Goal: Task Accomplishment & Management: Manage account settings

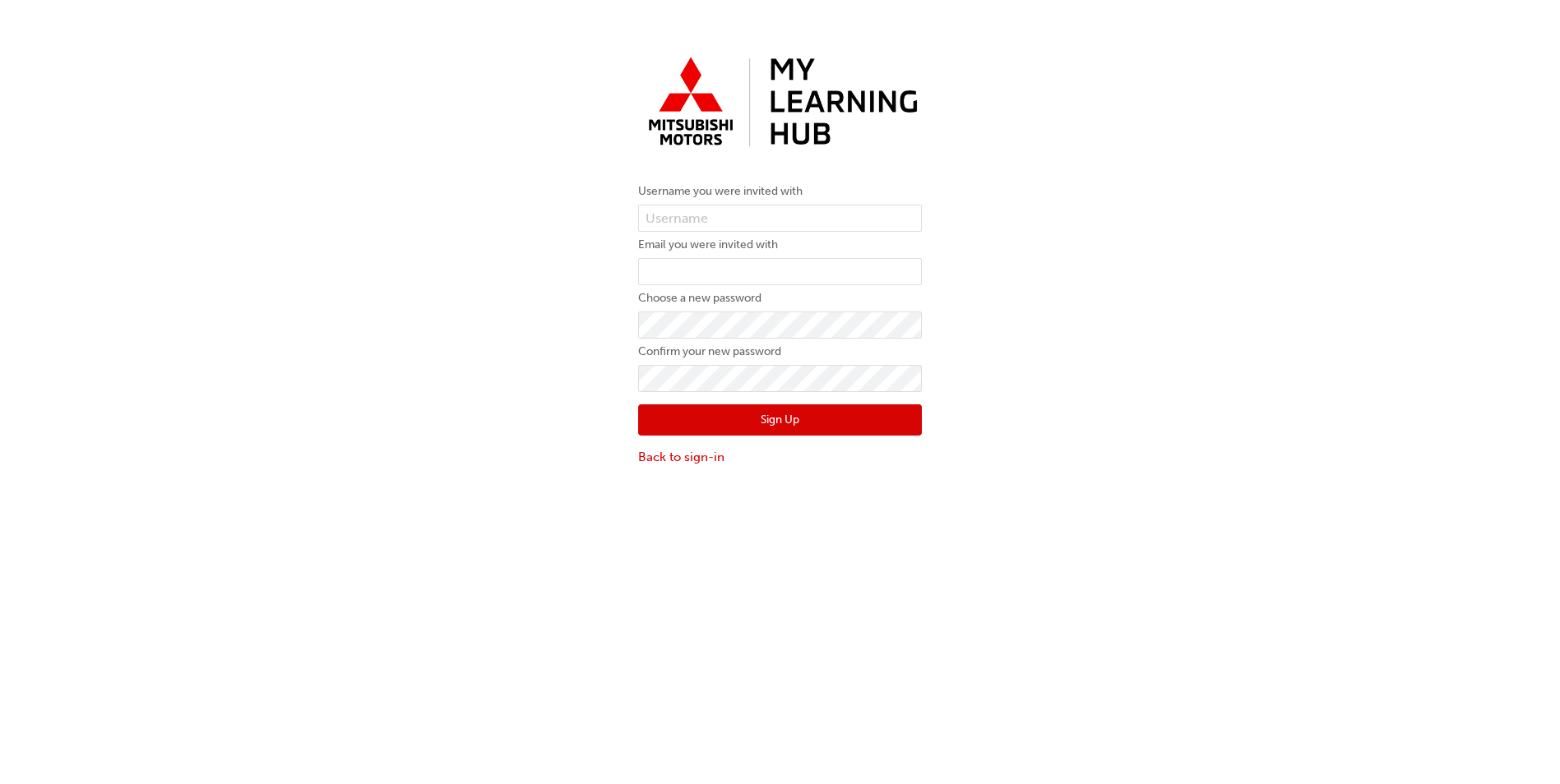
type input "5852779"
click at [687, 261] on input "email" at bounding box center [780, 271] width 284 height 28
click at [994, 282] on div "Username you were invited with 5852779 Email you were invited with Choose a new…" at bounding box center [780, 257] width 1560 height 441
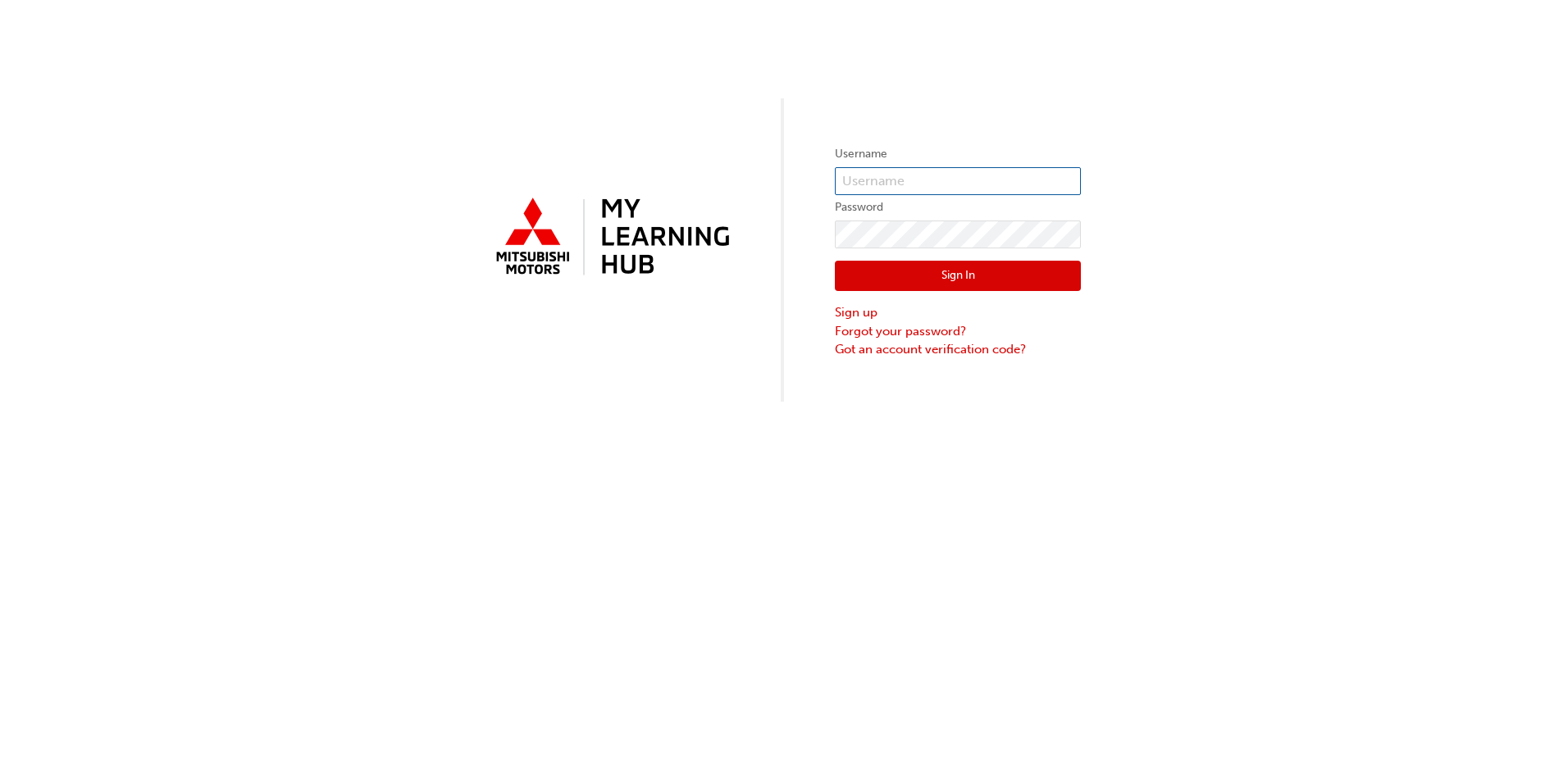
click at [878, 183] on input "text" at bounding box center [958, 181] width 246 height 28
type input "5852779"
click button "Sign In" at bounding box center [958, 276] width 246 height 31
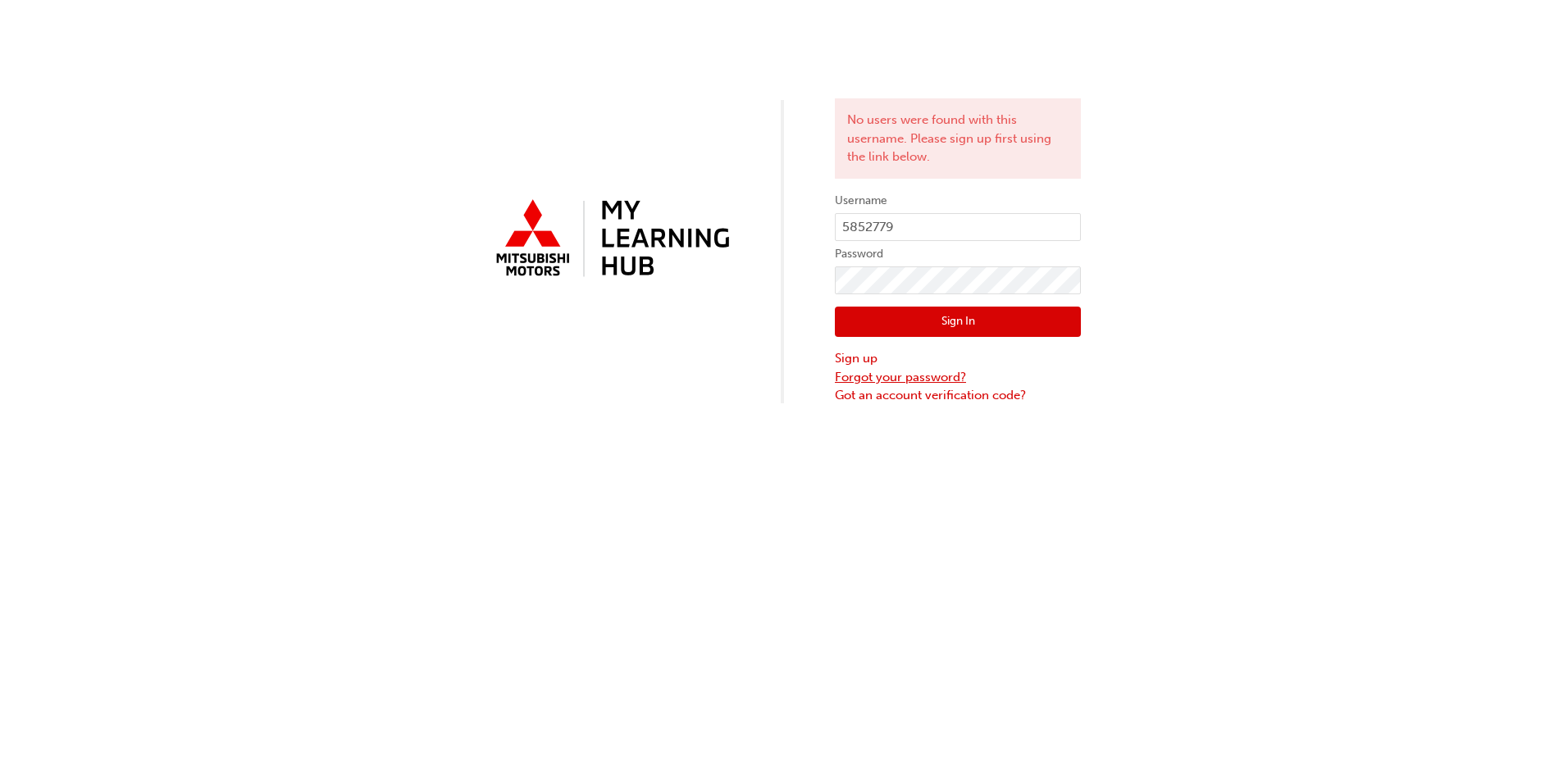
click at [911, 378] on link "Forgot your password?" at bounding box center [958, 377] width 246 height 19
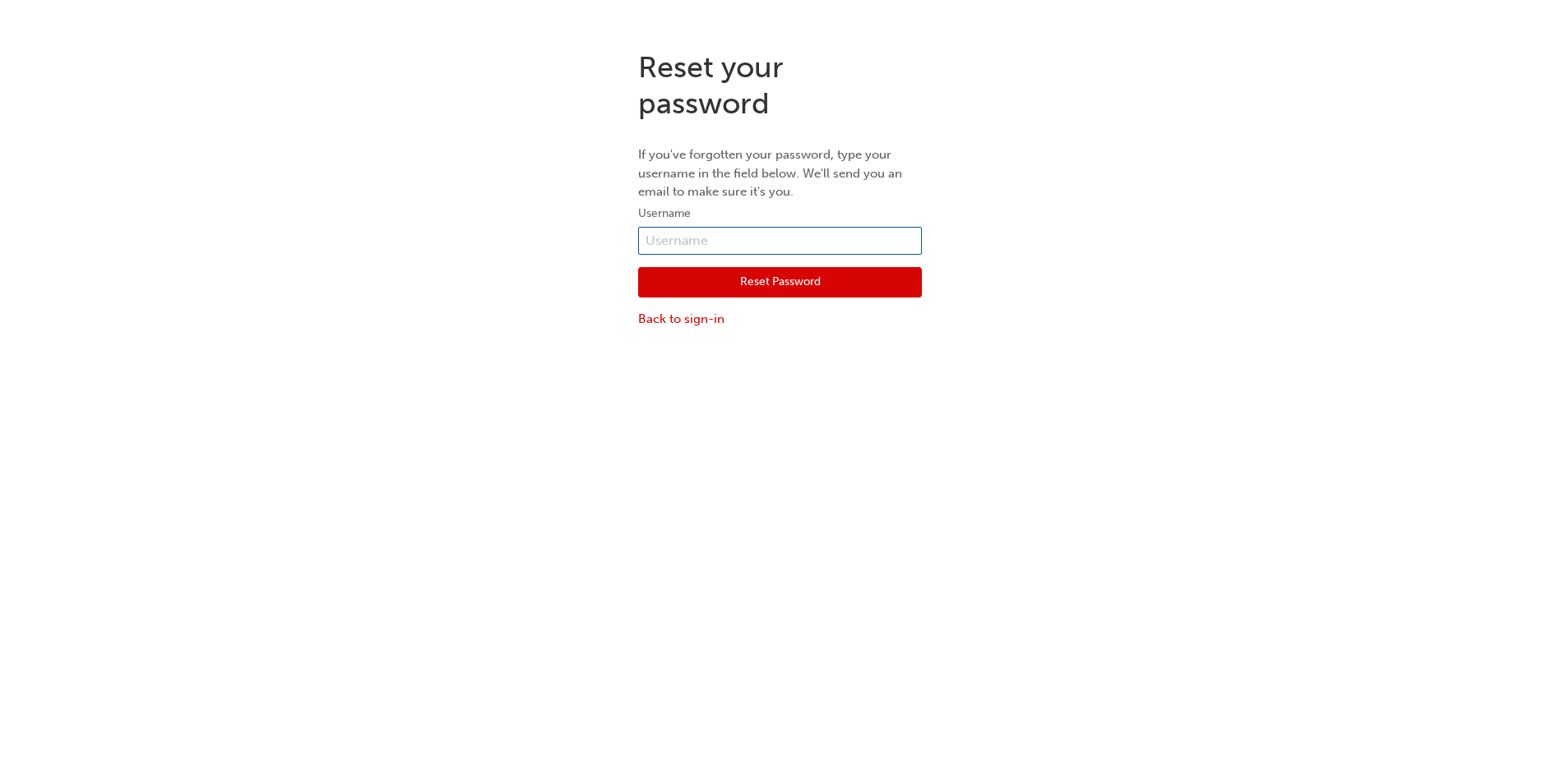
click at [704, 238] on input "text" at bounding box center [780, 240] width 284 height 28
type input "5852779"
click at [748, 285] on button "Reset Password" at bounding box center [780, 282] width 284 height 31
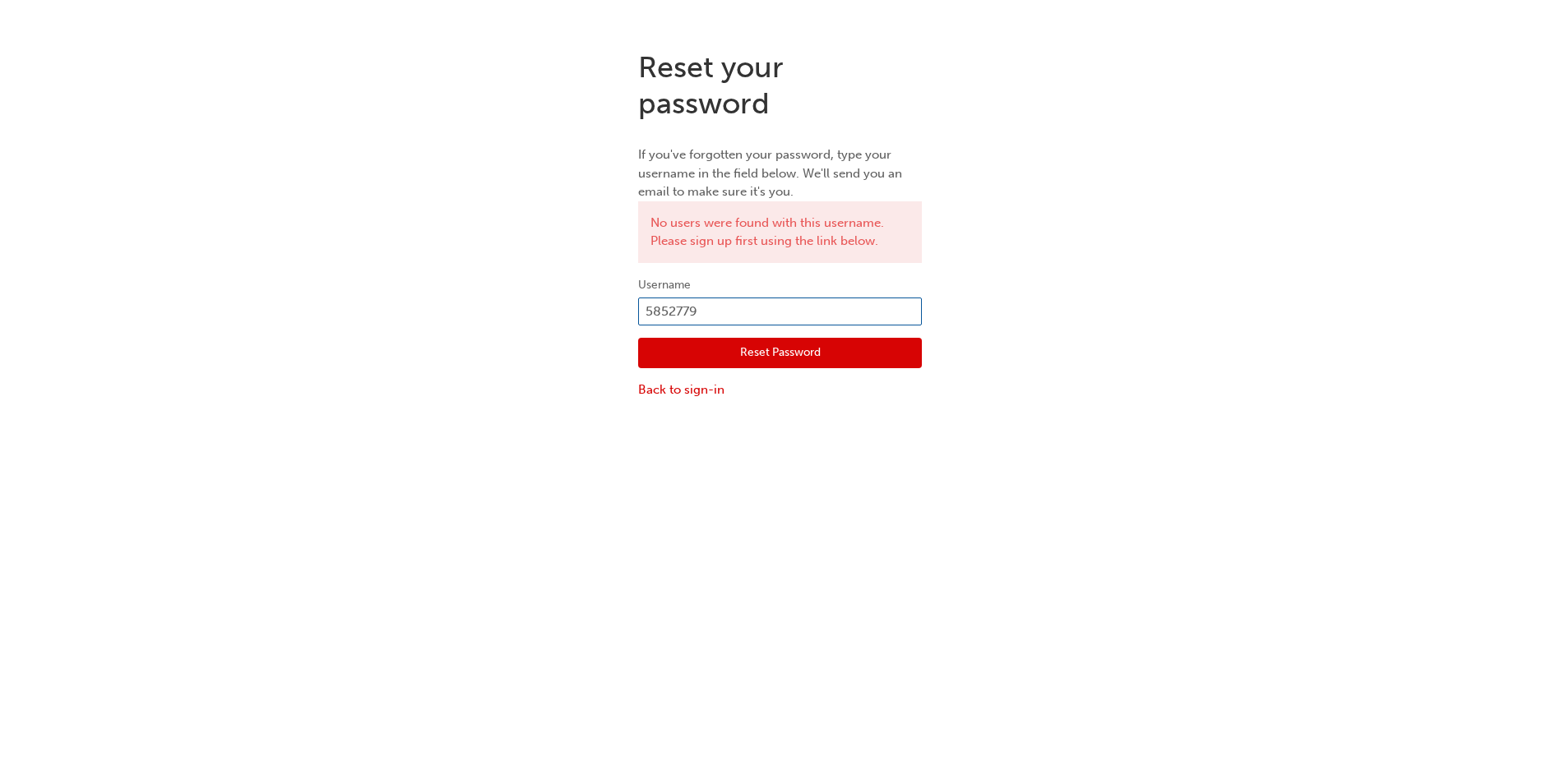
drag, startPoint x: 709, startPoint y: 310, endPoint x: 604, endPoint y: 310, distance: 105.0
click at [604, 310] on div "Reset your password If you've forgotten your password, type your username in th…" at bounding box center [780, 224] width 1560 height 375
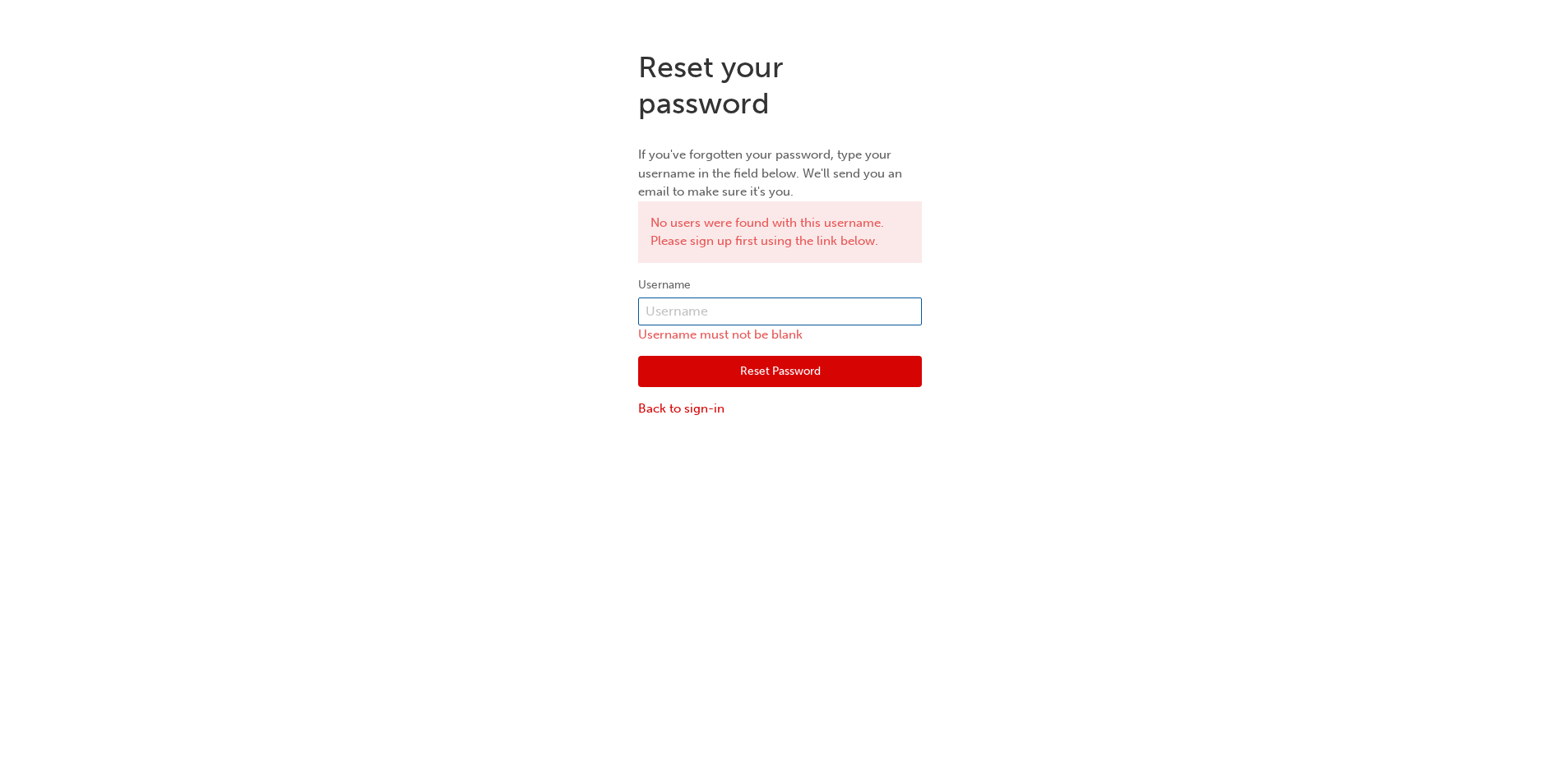
click at [665, 307] on input "text" at bounding box center [780, 311] width 284 height 28
type input "AKumar@heartland.com.au"
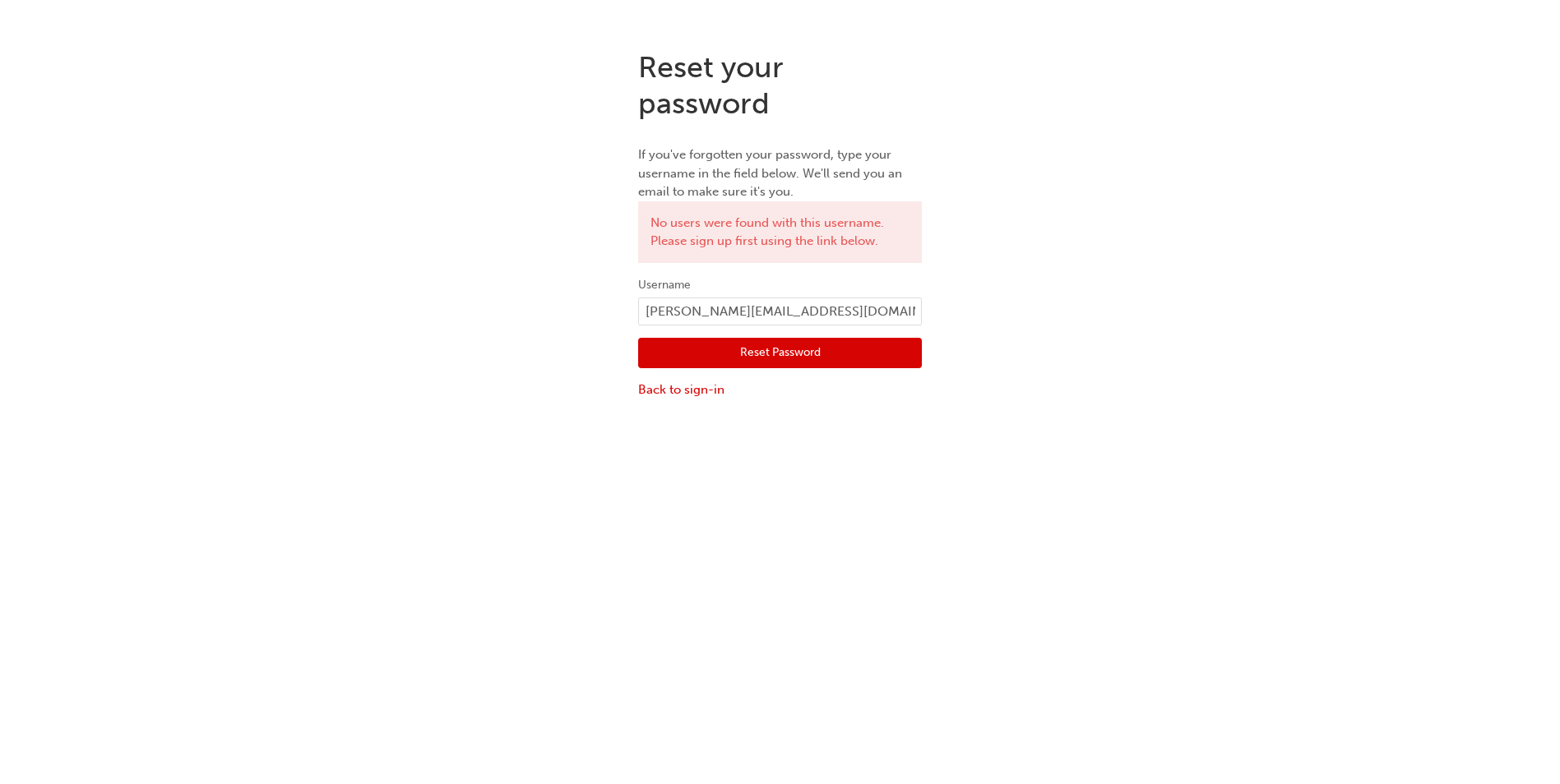
click at [745, 360] on button "Reset Password" at bounding box center [780, 353] width 284 height 31
drag, startPoint x: 819, startPoint y: 304, endPoint x: 619, endPoint y: 316, distance: 200.4
click at [619, 316] on div "Reset your password If you've forgotten your password, type your username in th…" at bounding box center [780, 224] width 1560 height 375
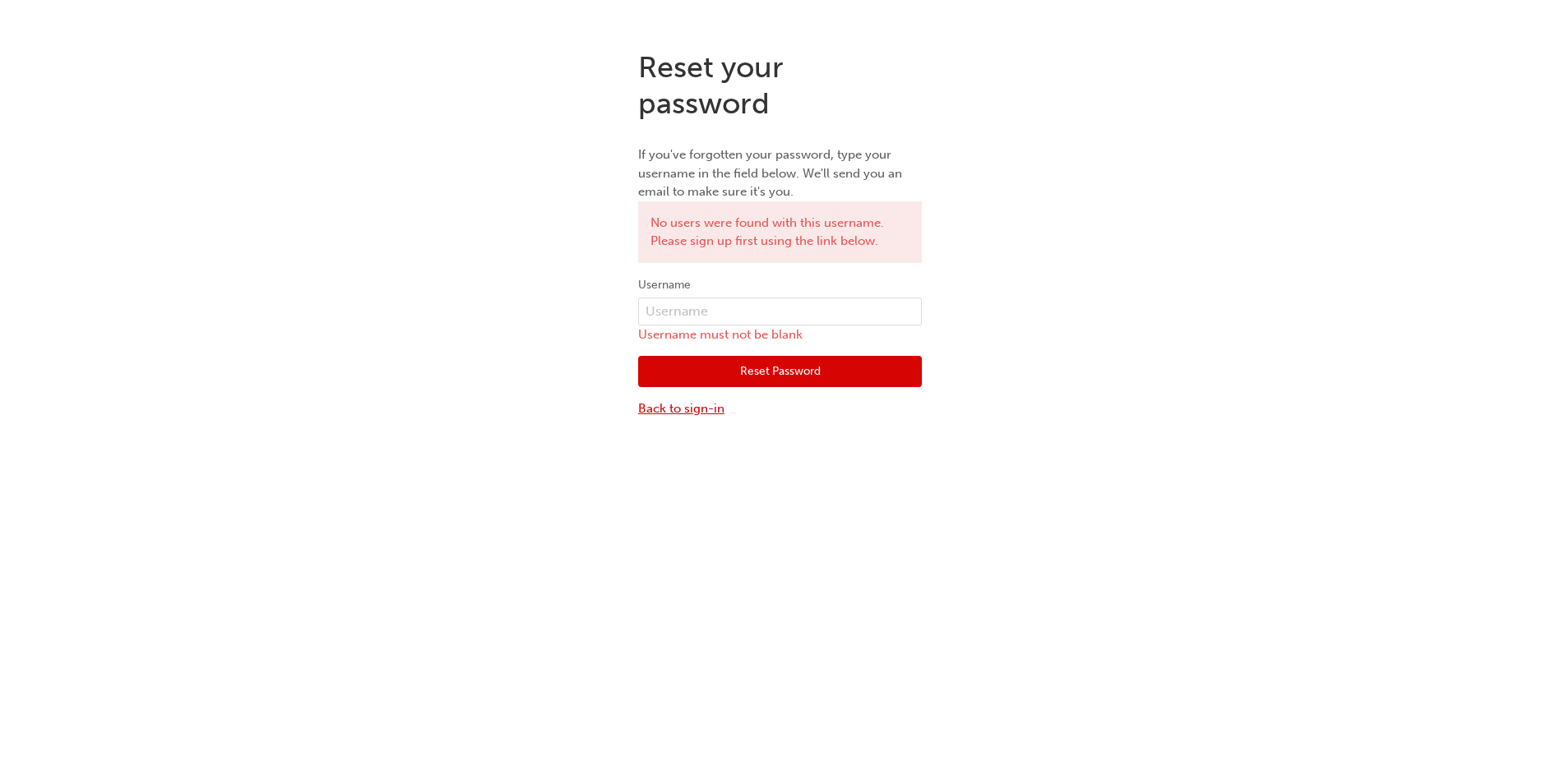
click at [707, 408] on link "Back to sign-in" at bounding box center [780, 408] width 284 height 19
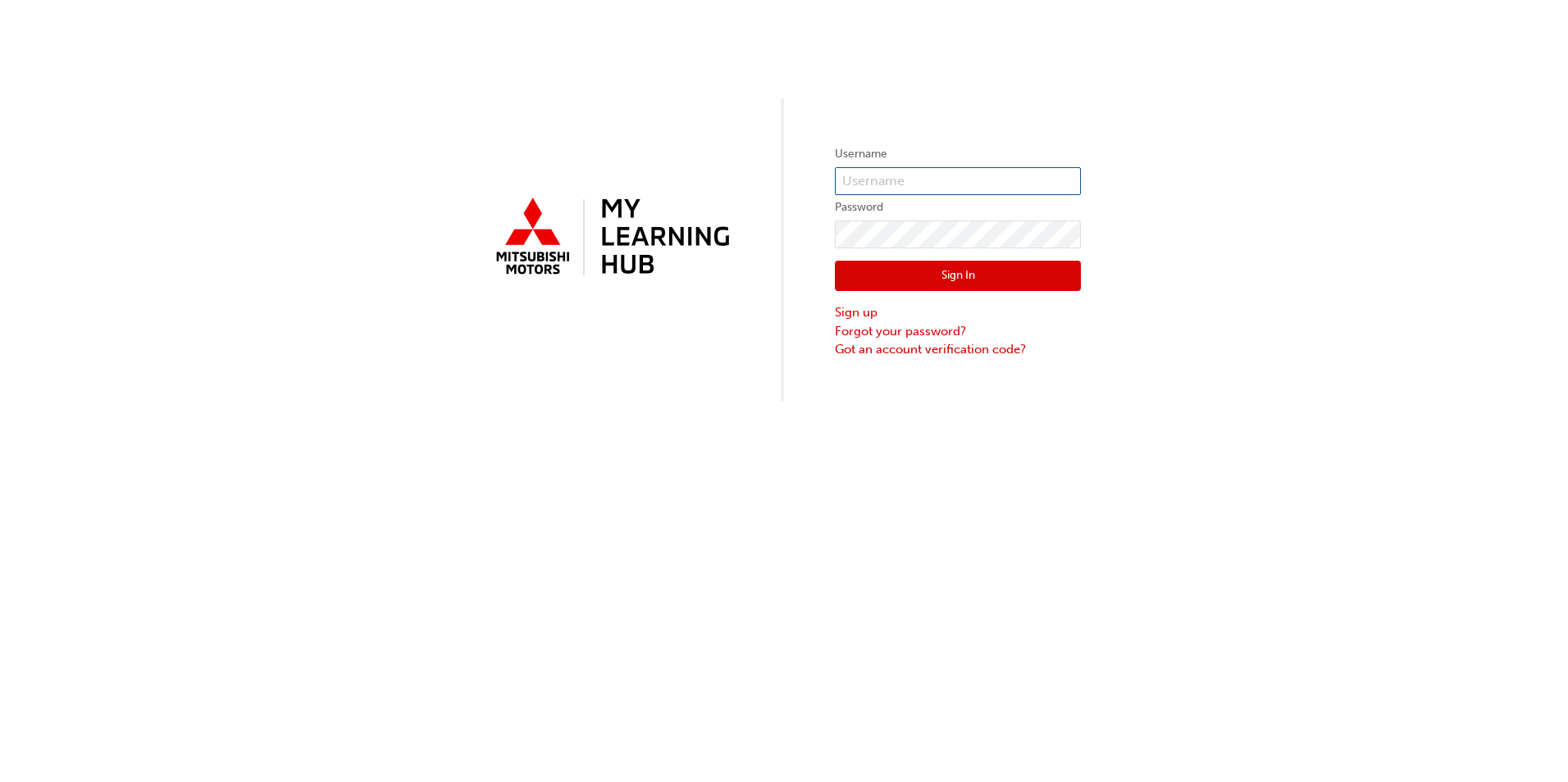
click at [882, 175] on input "text" at bounding box center [958, 181] width 246 height 28
type input "5841102"
click at [911, 333] on link "Forgot your password?" at bounding box center [958, 331] width 246 height 19
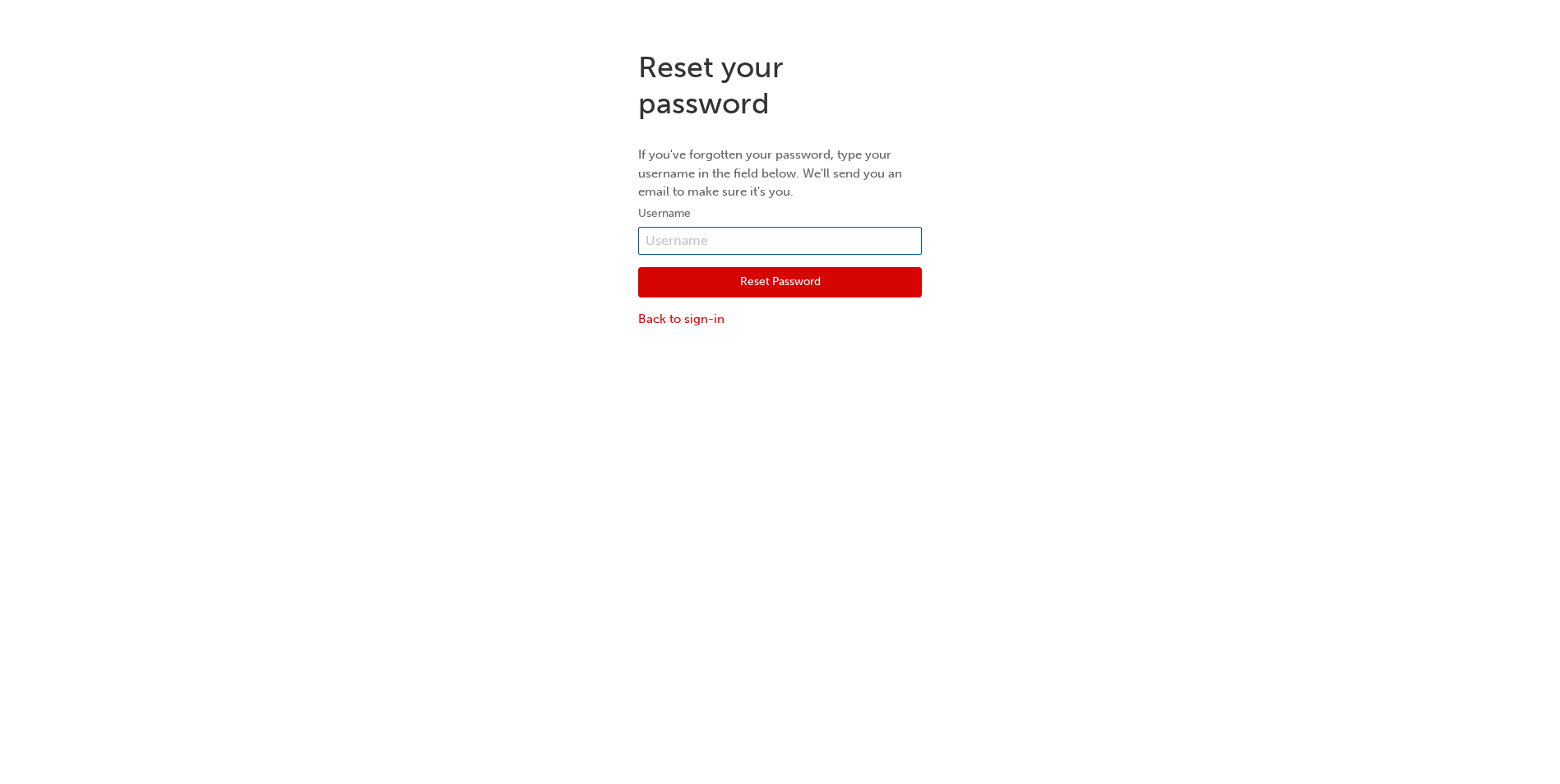
click at [723, 238] on input "text" at bounding box center [780, 240] width 284 height 28
type input "5841102"
click at [725, 279] on button "Reset Password" at bounding box center [780, 282] width 284 height 31
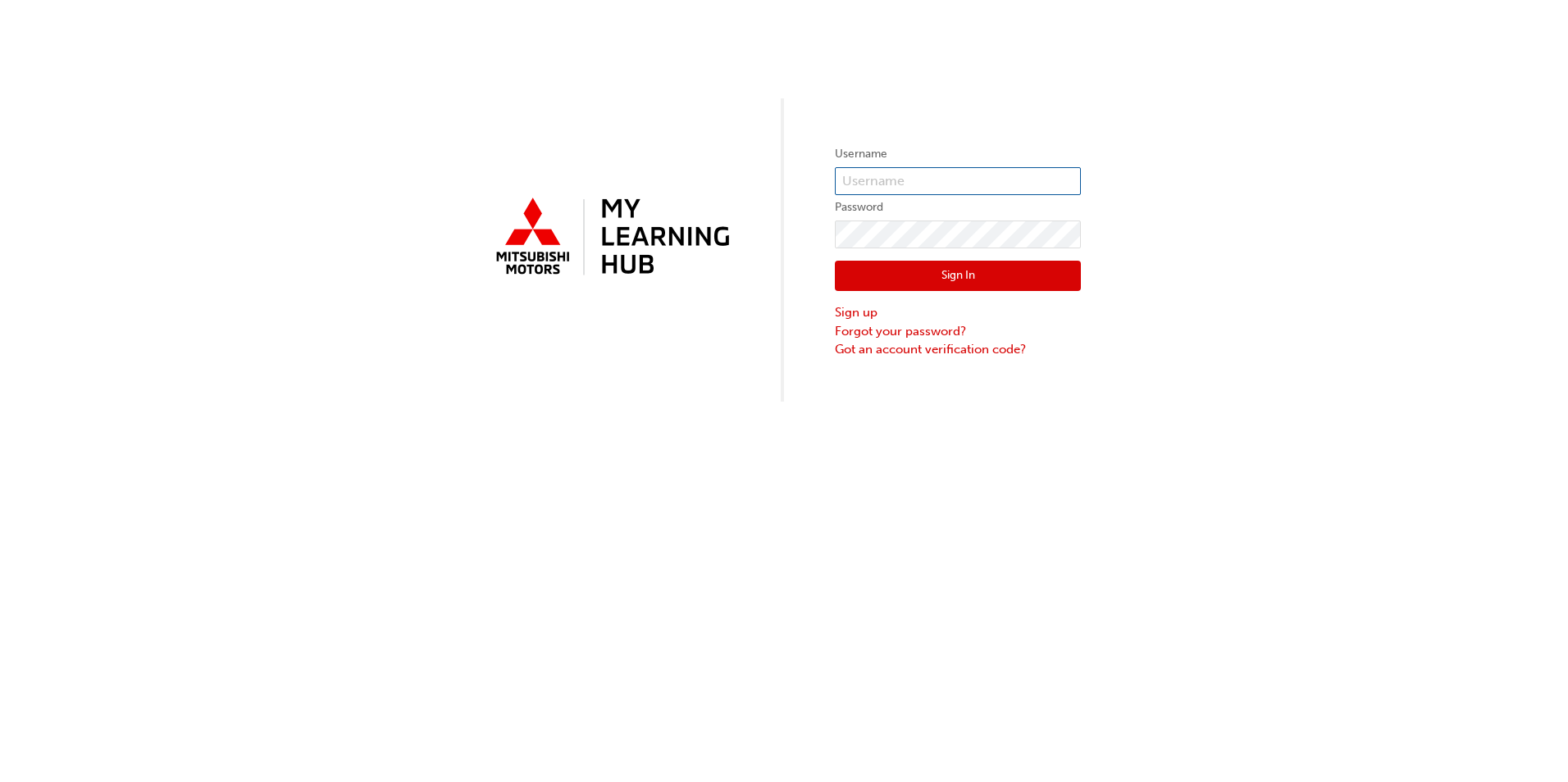
click at [916, 179] on input "text" at bounding box center [958, 181] width 246 height 28
type input "5852779"
click at [867, 347] on link "Got an account verification code?" at bounding box center [958, 349] width 246 height 19
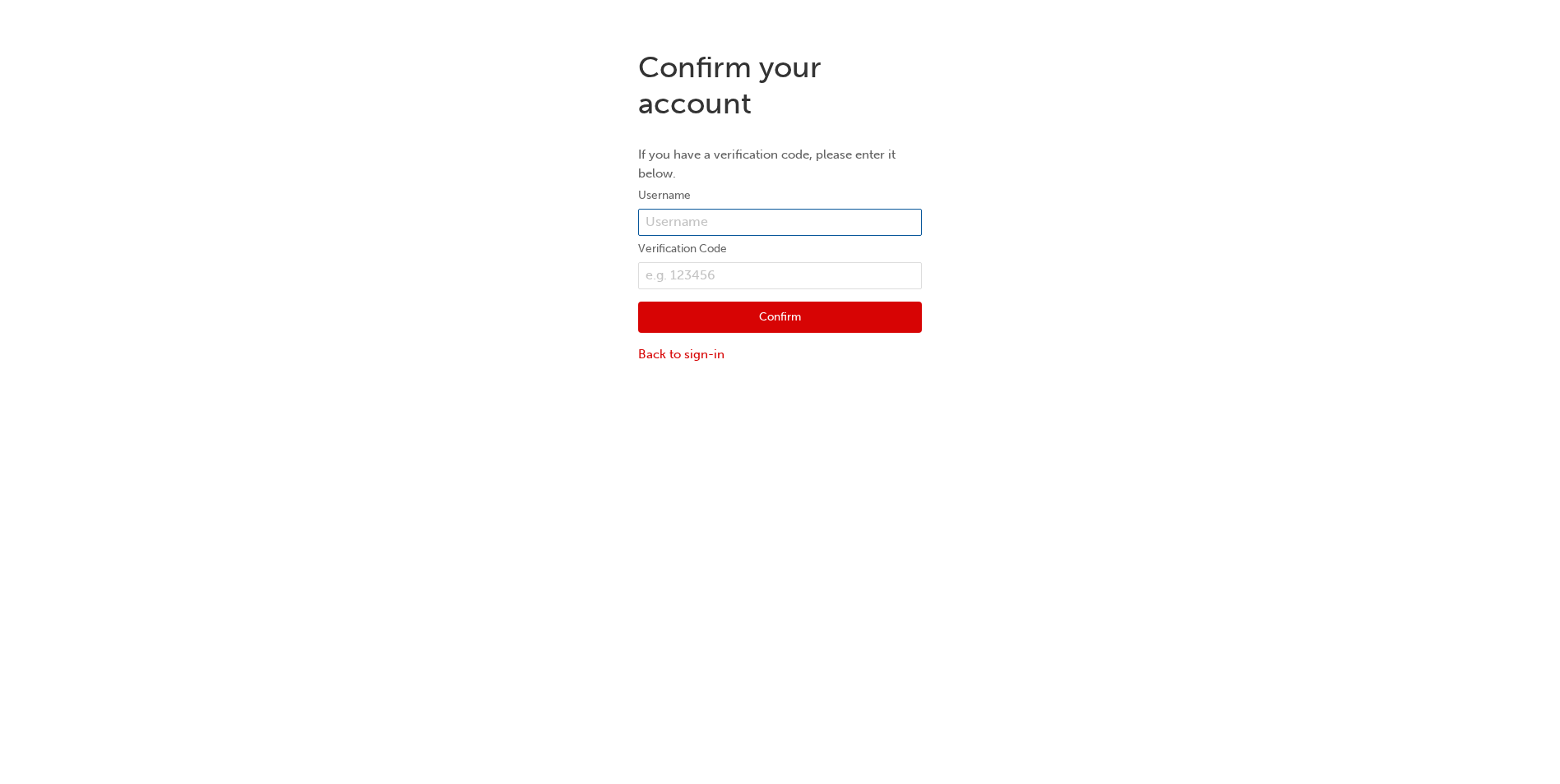
click at [732, 217] on input "text" at bounding box center [780, 222] width 284 height 28
type input "5852779"
click at [759, 322] on button "Confirm" at bounding box center [780, 317] width 284 height 31
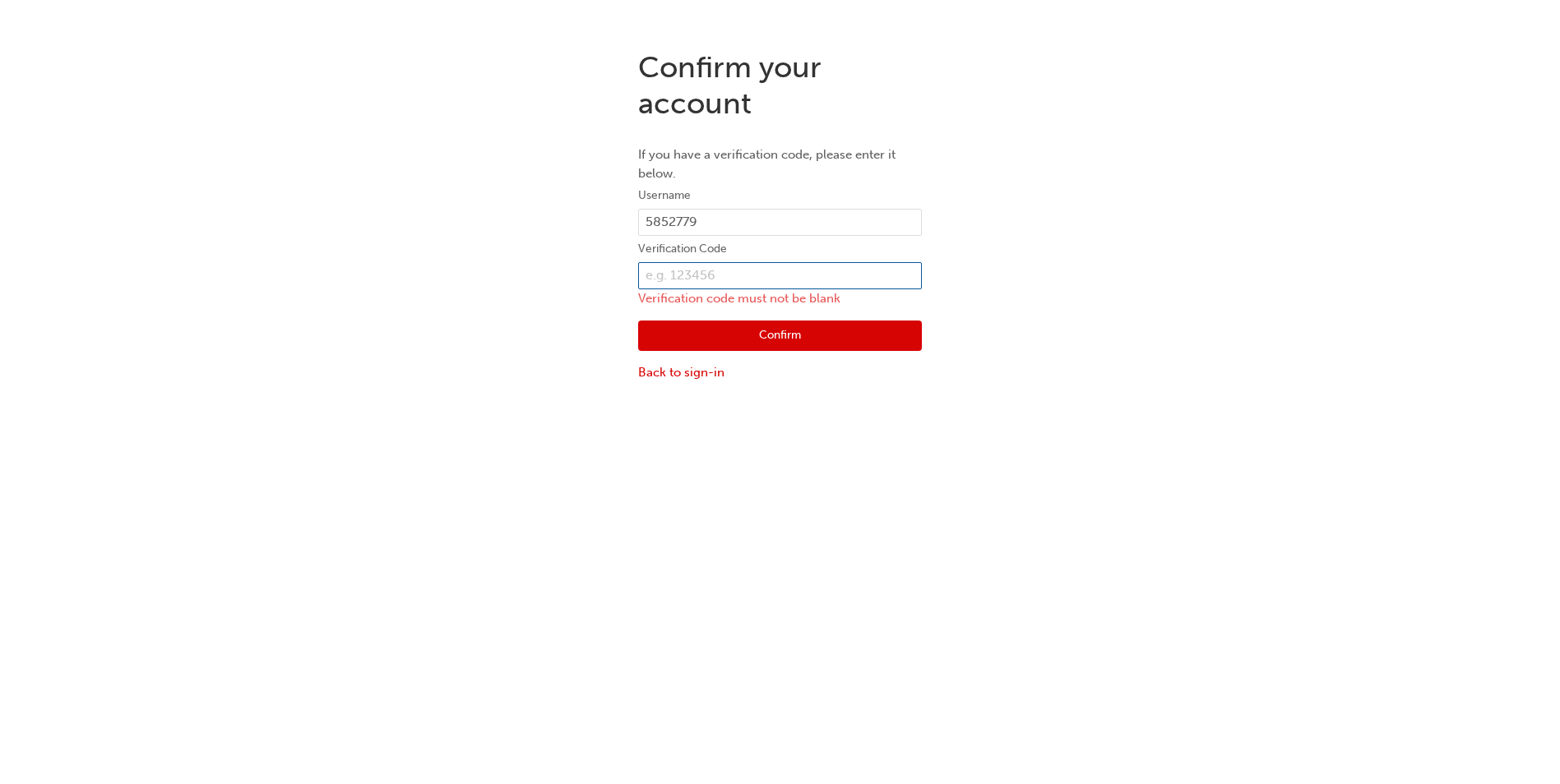
click at [716, 272] on input "text" at bounding box center [780, 276] width 284 height 28
click at [694, 368] on link "Back to sign-in" at bounding box center [780, 372] width 284 height 19
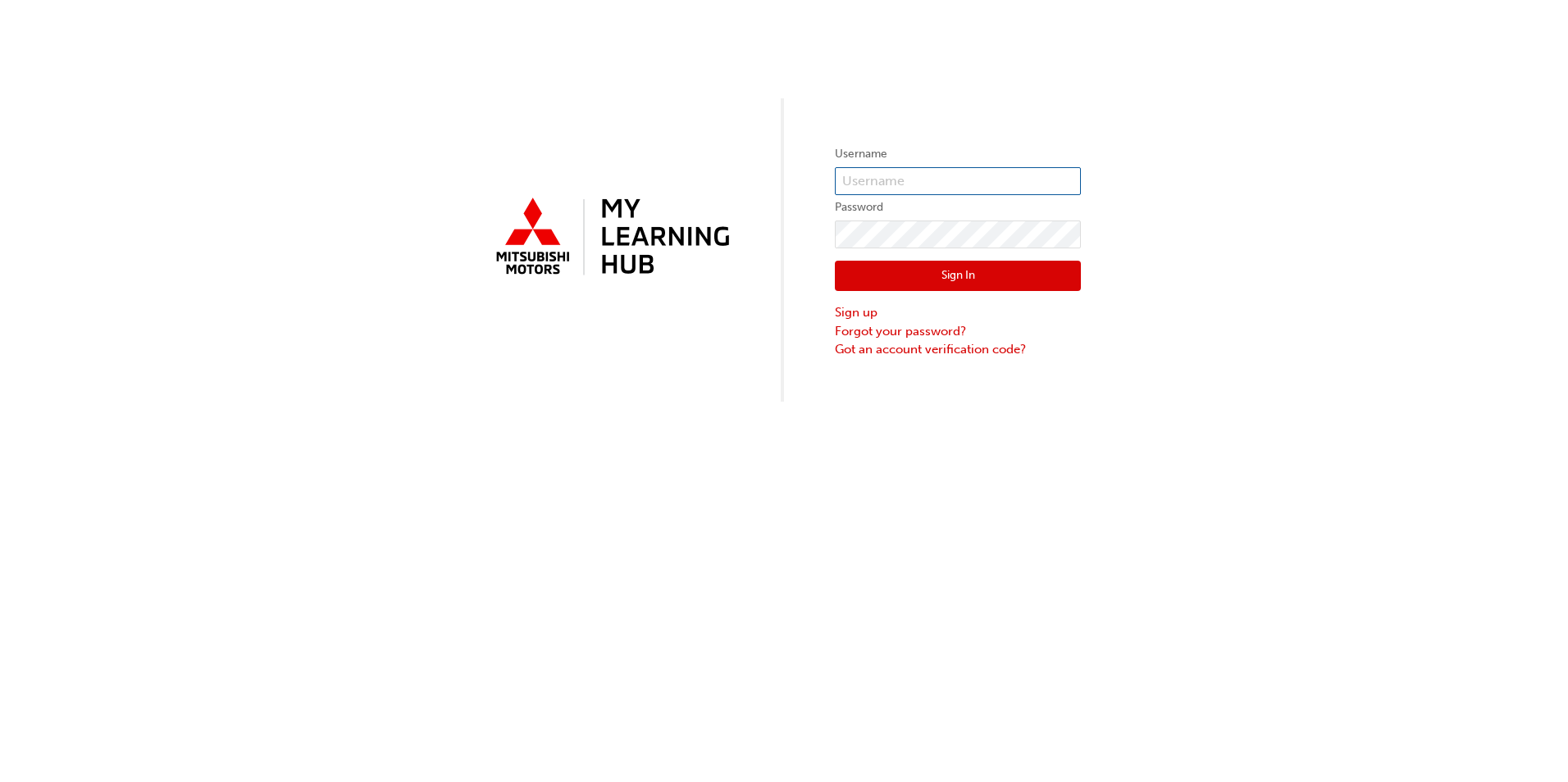
click at [888, 178] on input "text" at bounding box center [958, 181] width 246 height 28
type input "5852779"
click at [935, 277] on button "Sign In" at bounding box center [958, 276] width 246 height 31
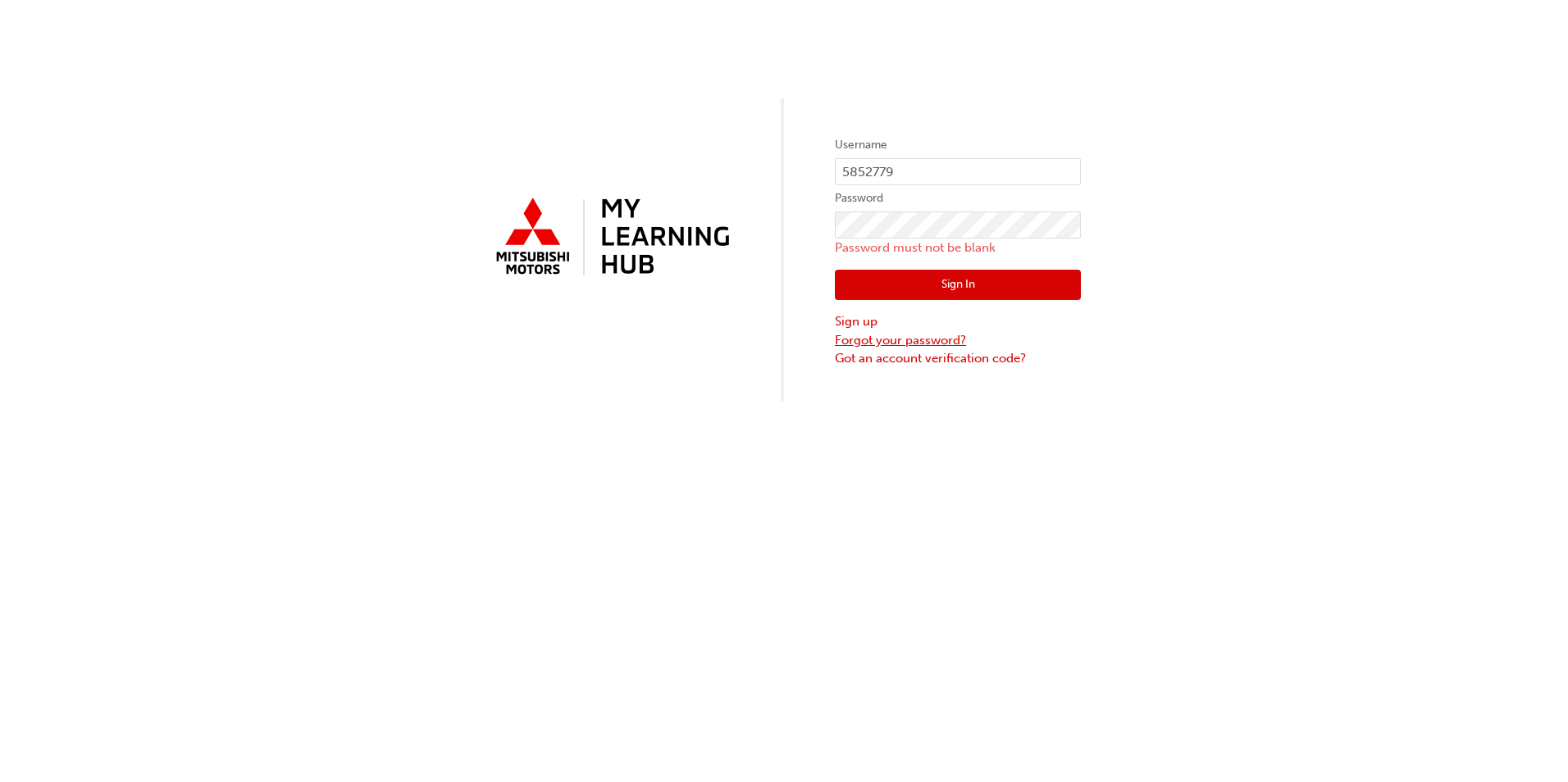
click at [888, 341] on link "Forgot your password?" at bounding box center [958, 340] width 246 height 19
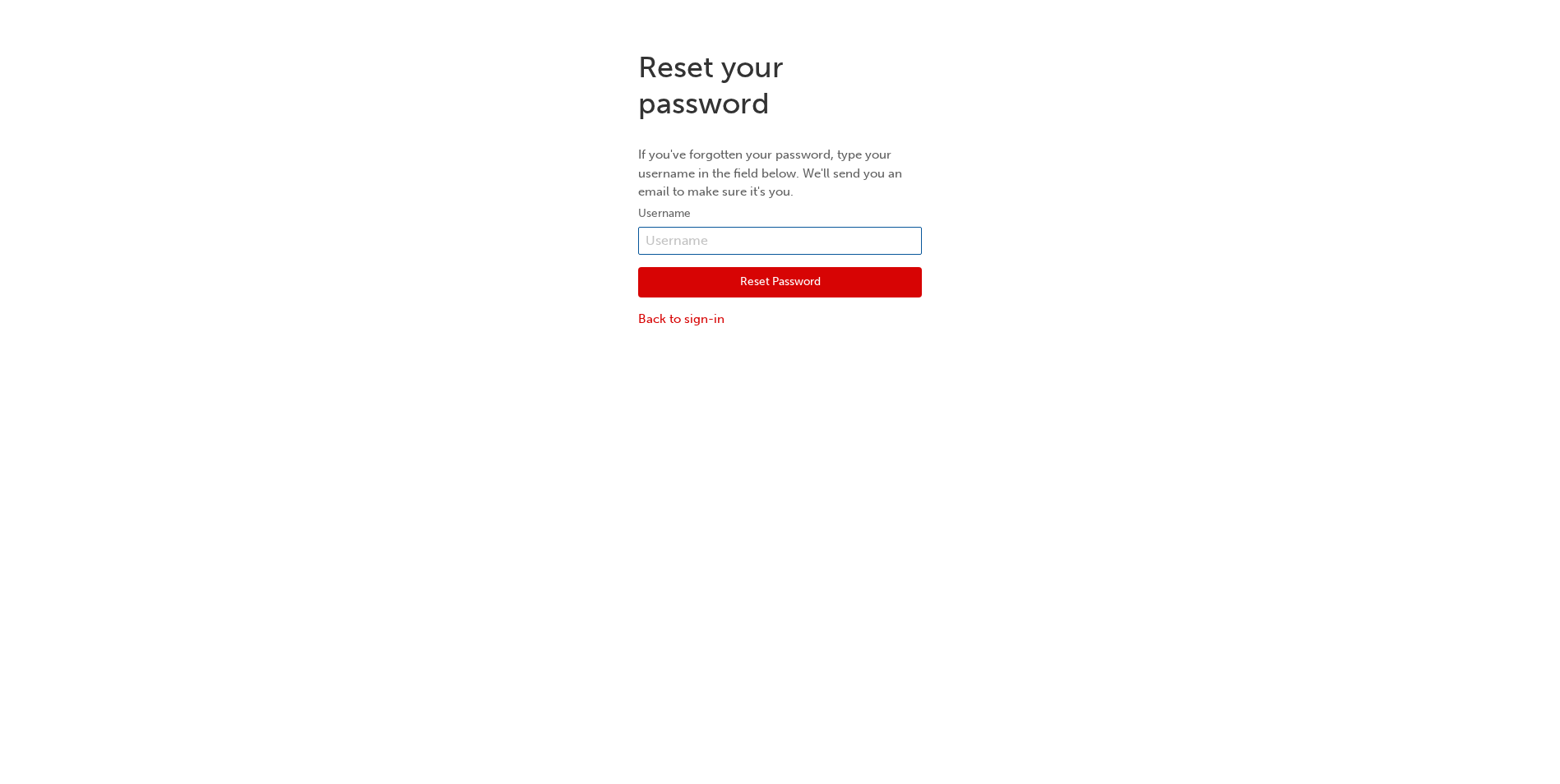
click at [726, 238] on input "text" at bounding box center [780, 240] width 284 height 28
type input "AKumar@heartland.com.au"
click at [735, 276] on button "Reset Password" at bounding box center [780, 282] width 284 height 31
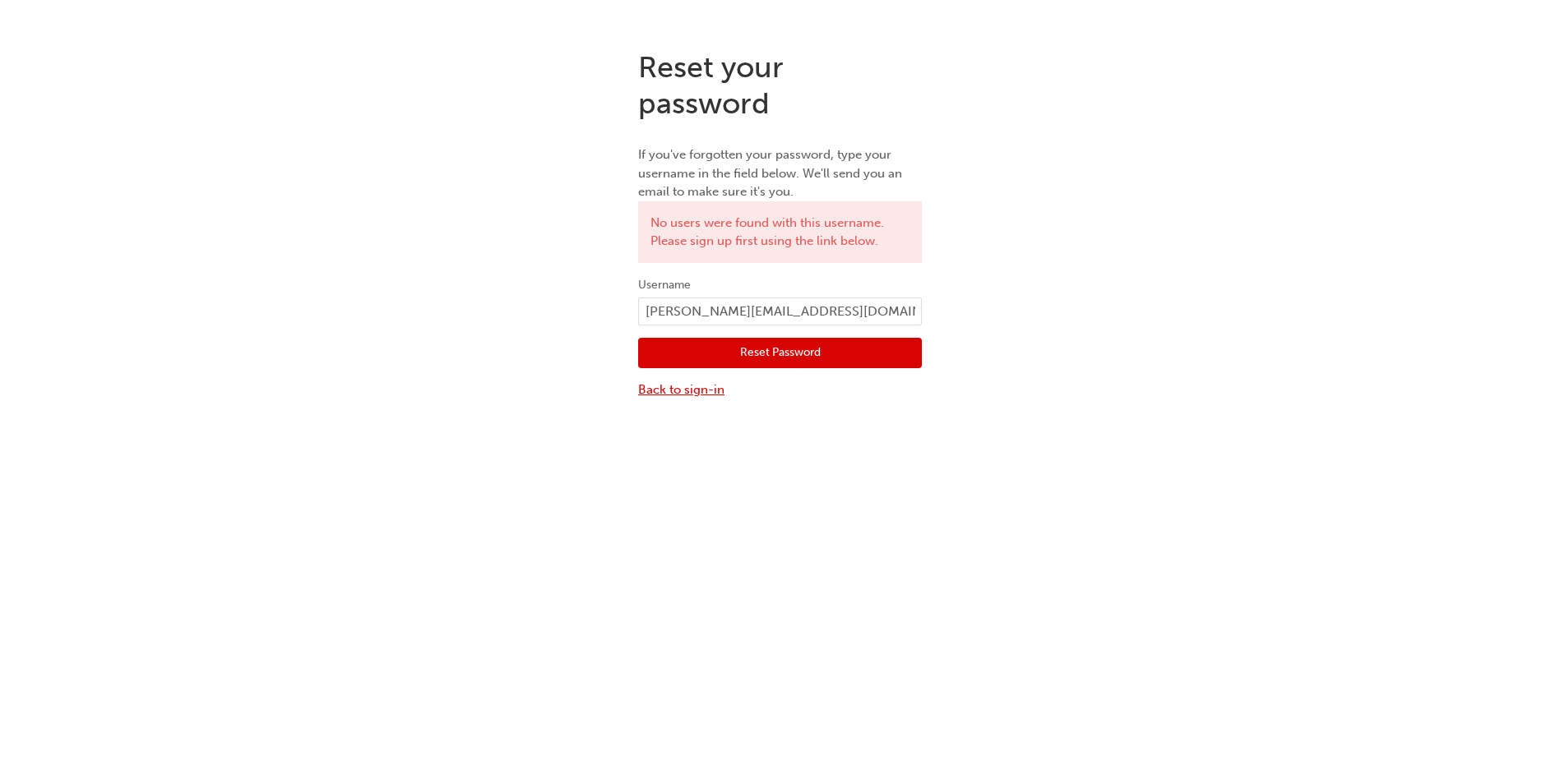
click at [700, 394] on link "Back to sign-in" at bounding box center [780, 389] width 284 height 19
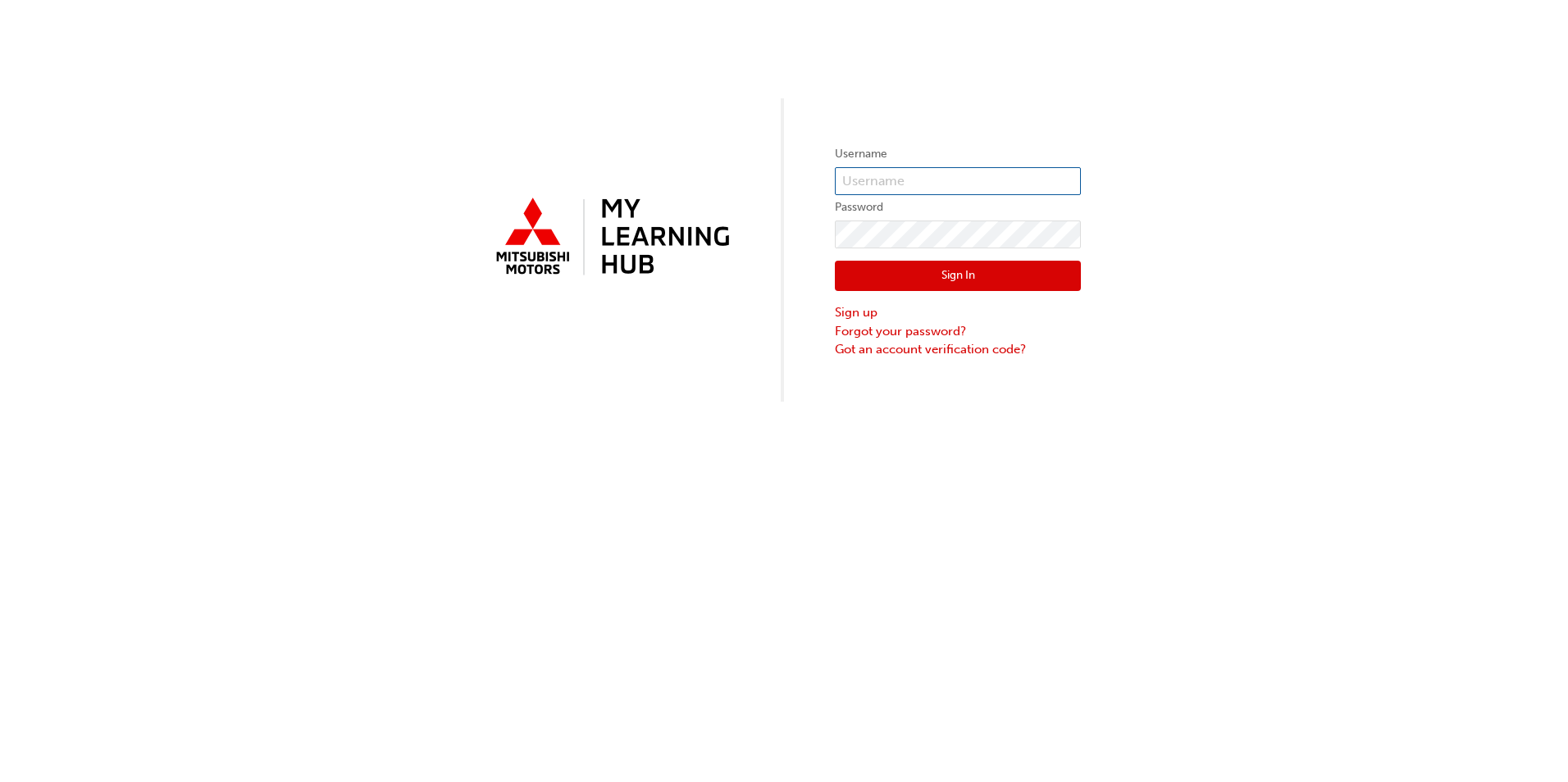
click at [890, 183] on input "text" at bounding box center [958, 181] width 246 height 28
type input "5852779"
click at [870, 308] on link "Sign up" at bounding box center [958, 313] width 246 height 19
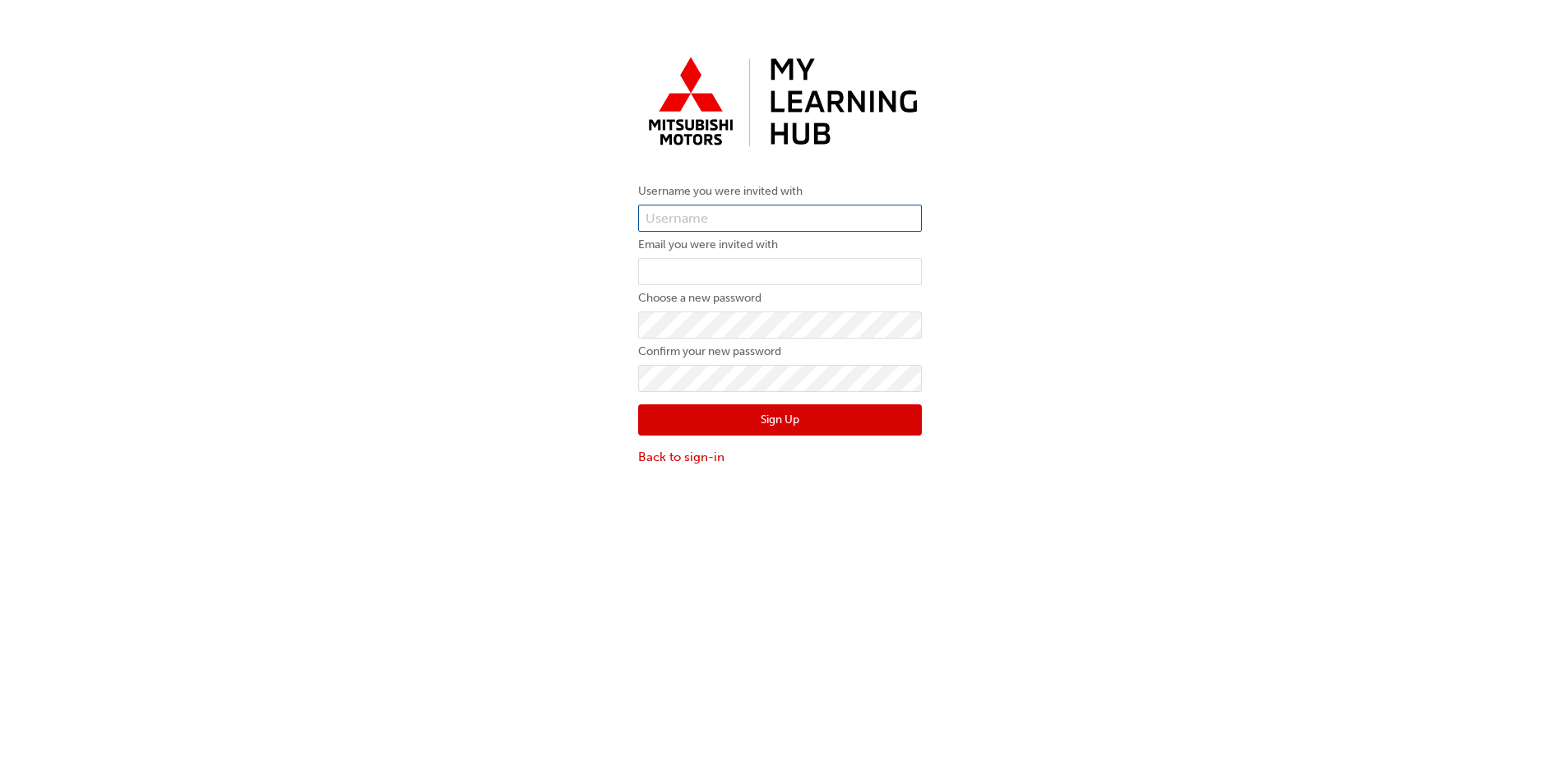
click at [771, 213] on input "text" at bounding box center [780, 218] width 284 height 28
type input "5852779"
click at [707, 271] on input "email" at bounding box center [780, 271] width 284 height 28
click at [705, 271] on input "email" at bounding box center [780, 271] width 284 height 28
type input "akumar@heartland.com.au"
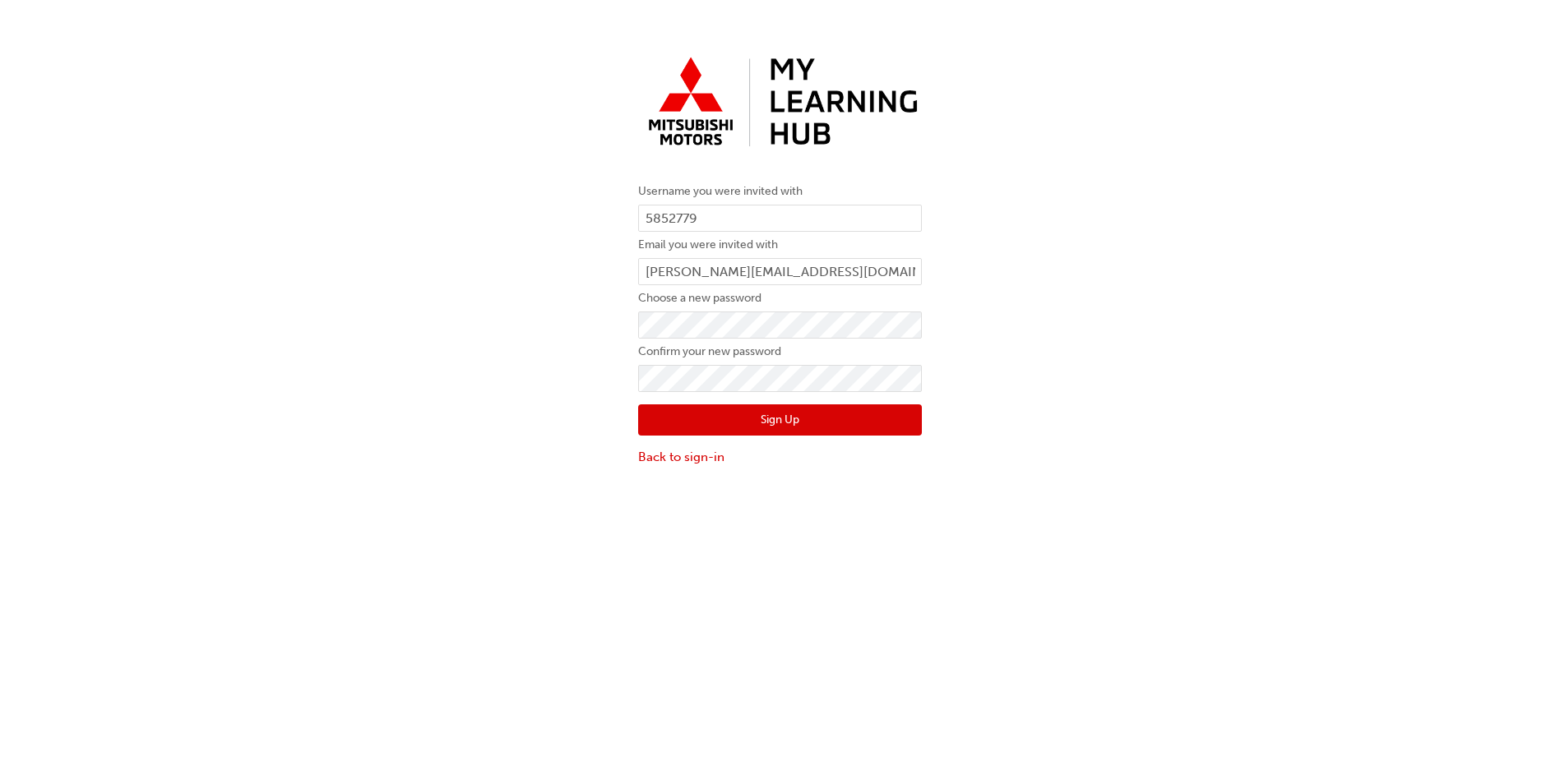
click at [812, 419] on button "Sign Up" at bounding box center [780, 420] width 284 height 31
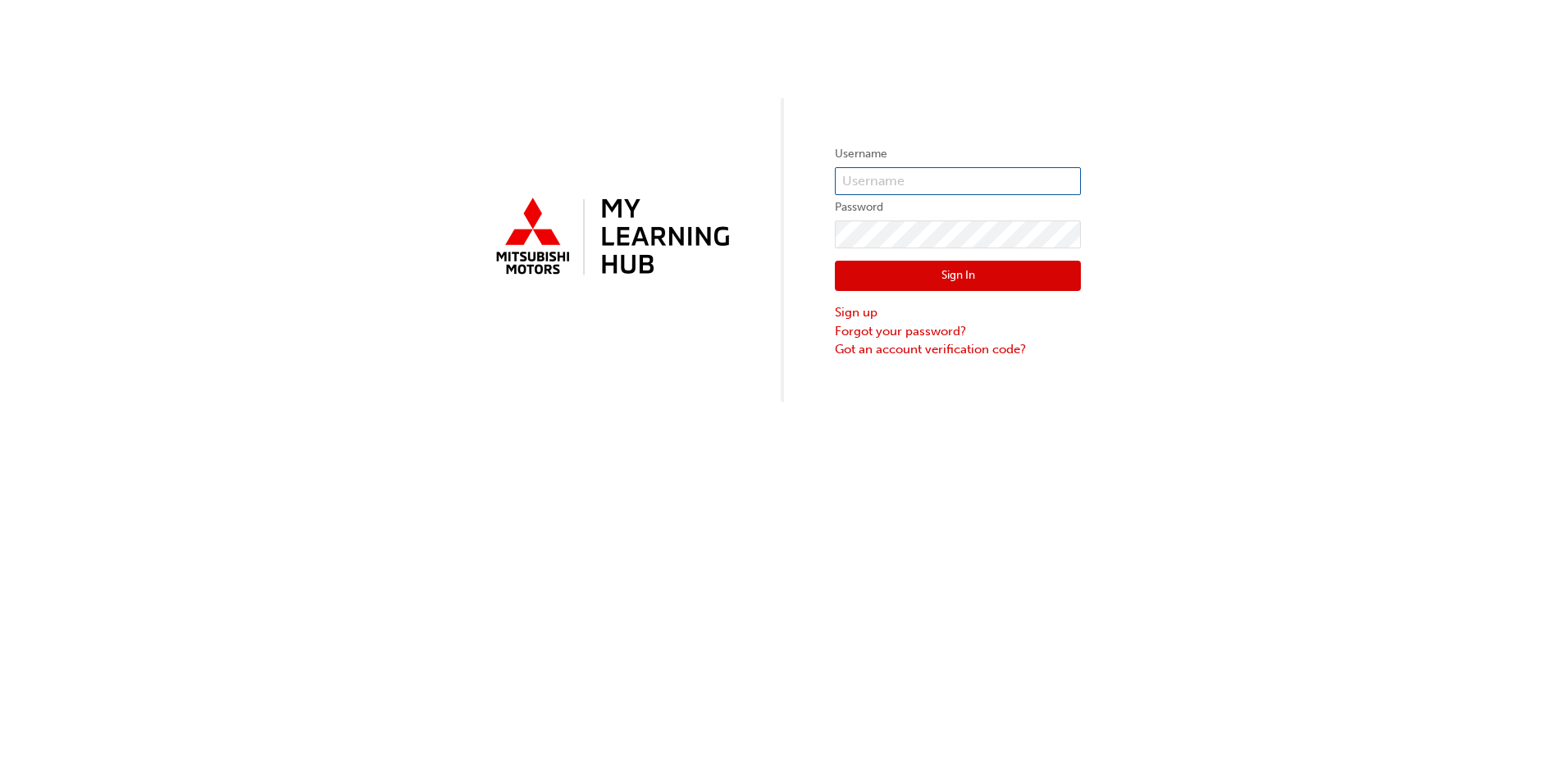
click at [909, 174] on input "text" at bounding box center [958, 181] width 246 height 28
type input "5852779"
click button "Sign In" at bounding box center [958, 276] width 246 height 31
click at [854, 180] on input "text" at bounding box center [958, 181] width 246 height 28
type input "5852779"
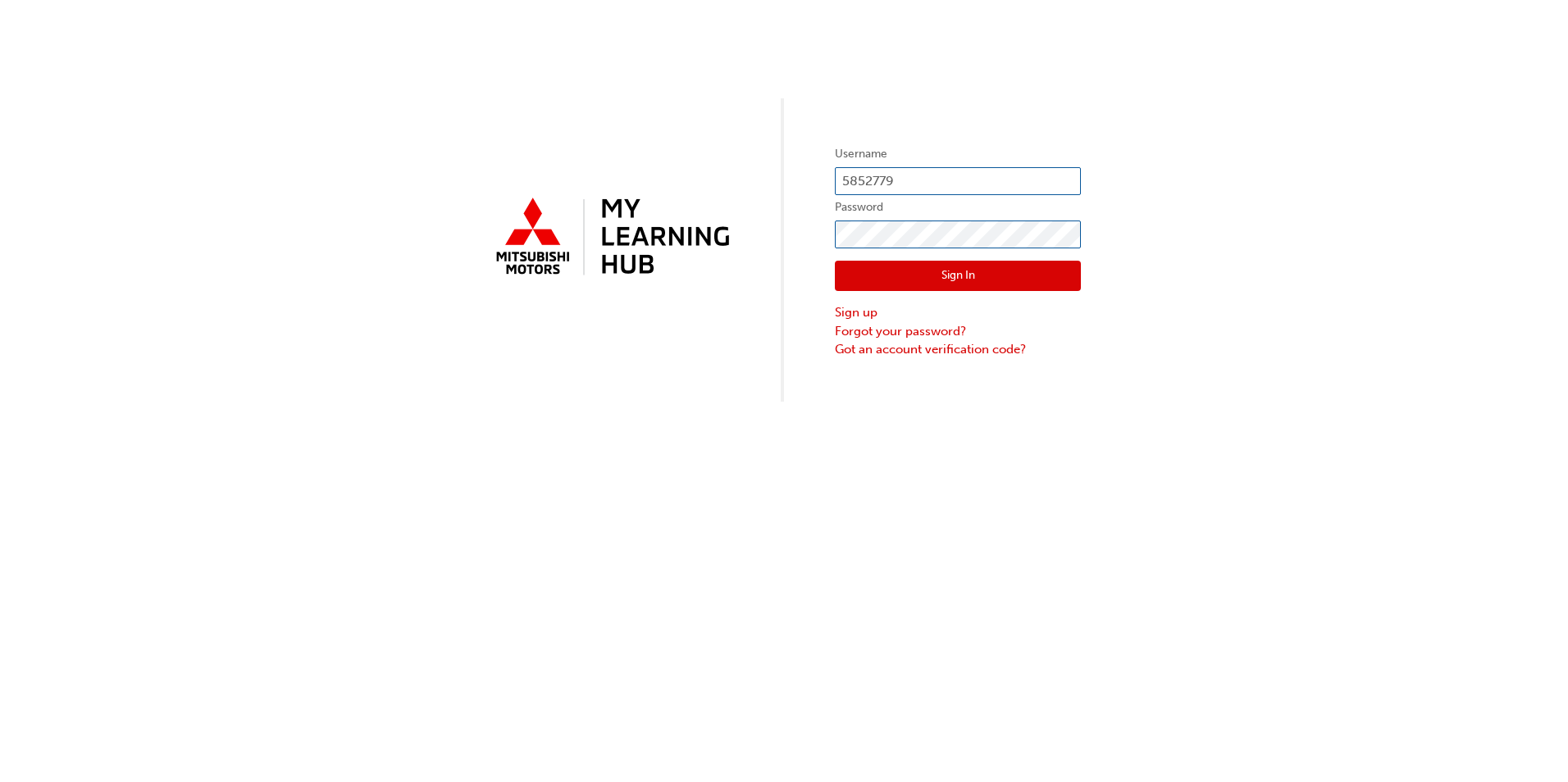
click button "Sign In" at bounding box center [958, 276] width 246 height 31
click at [877, 173] on input "text" at bounding box center [958, 181] width 246 height 28
type input "5852779"
click button "Sign In" at bounding box center [958, 276] width 246 height 31
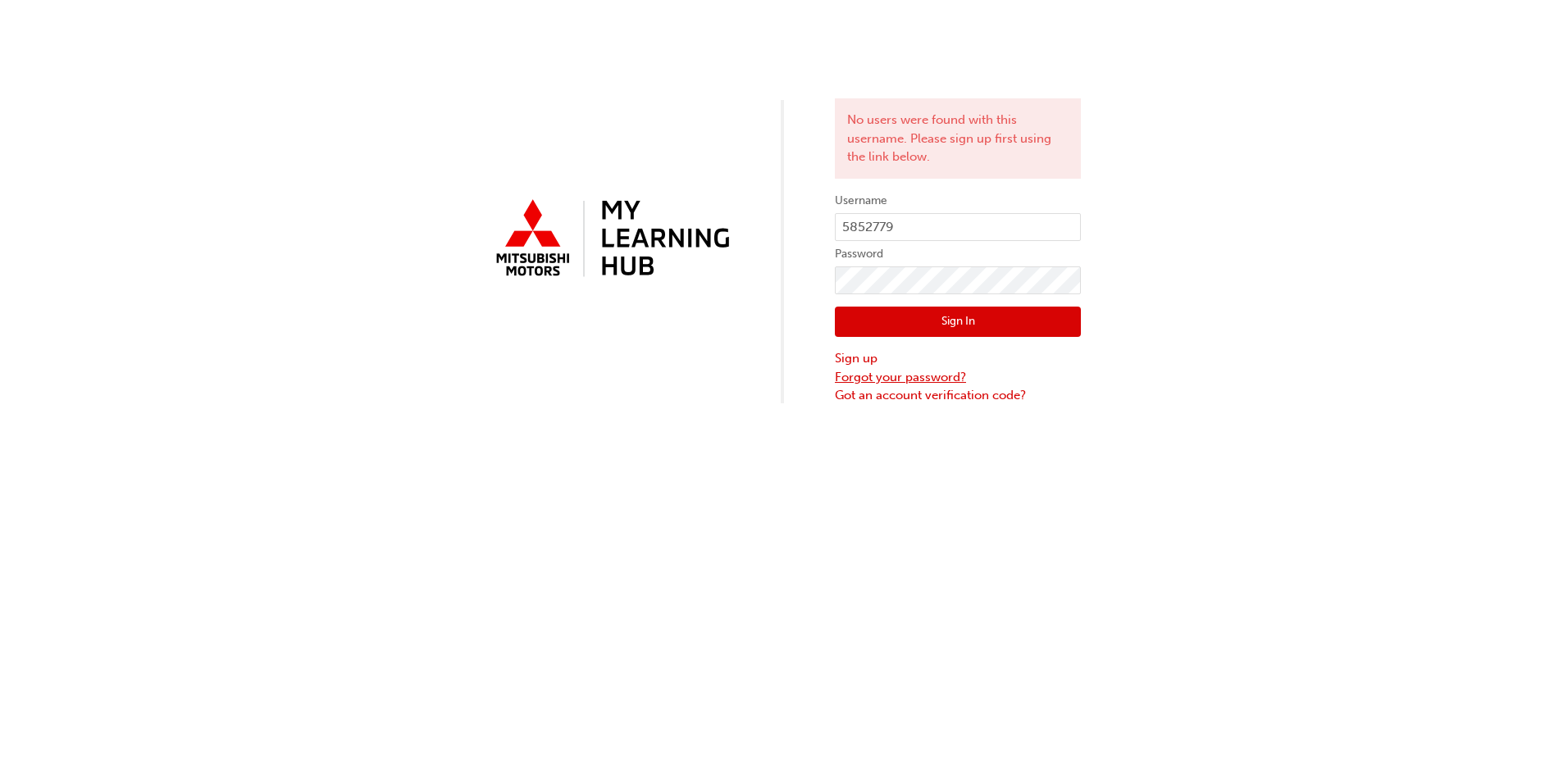
click at [927, 379] on link "Forgot your password?" at bounding box center [958, 377] width 246 height 19
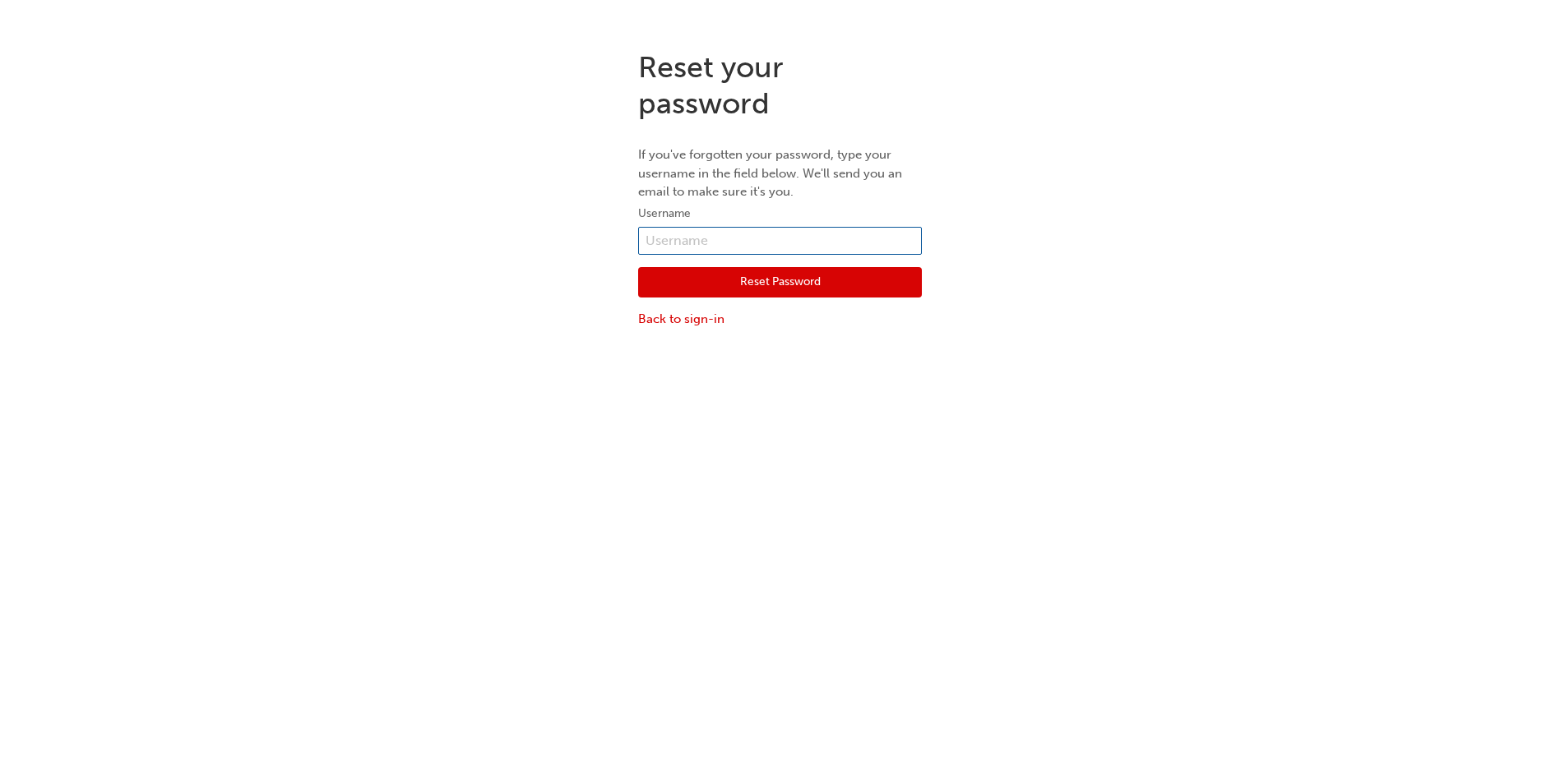
click at [719, 243] on input "text" at bounding box center [780, 240] width 284 height 28
type input "5852779"
click at [722, 281] on button "Reset Password" at bounding box center [780, 282] width 284 height 31
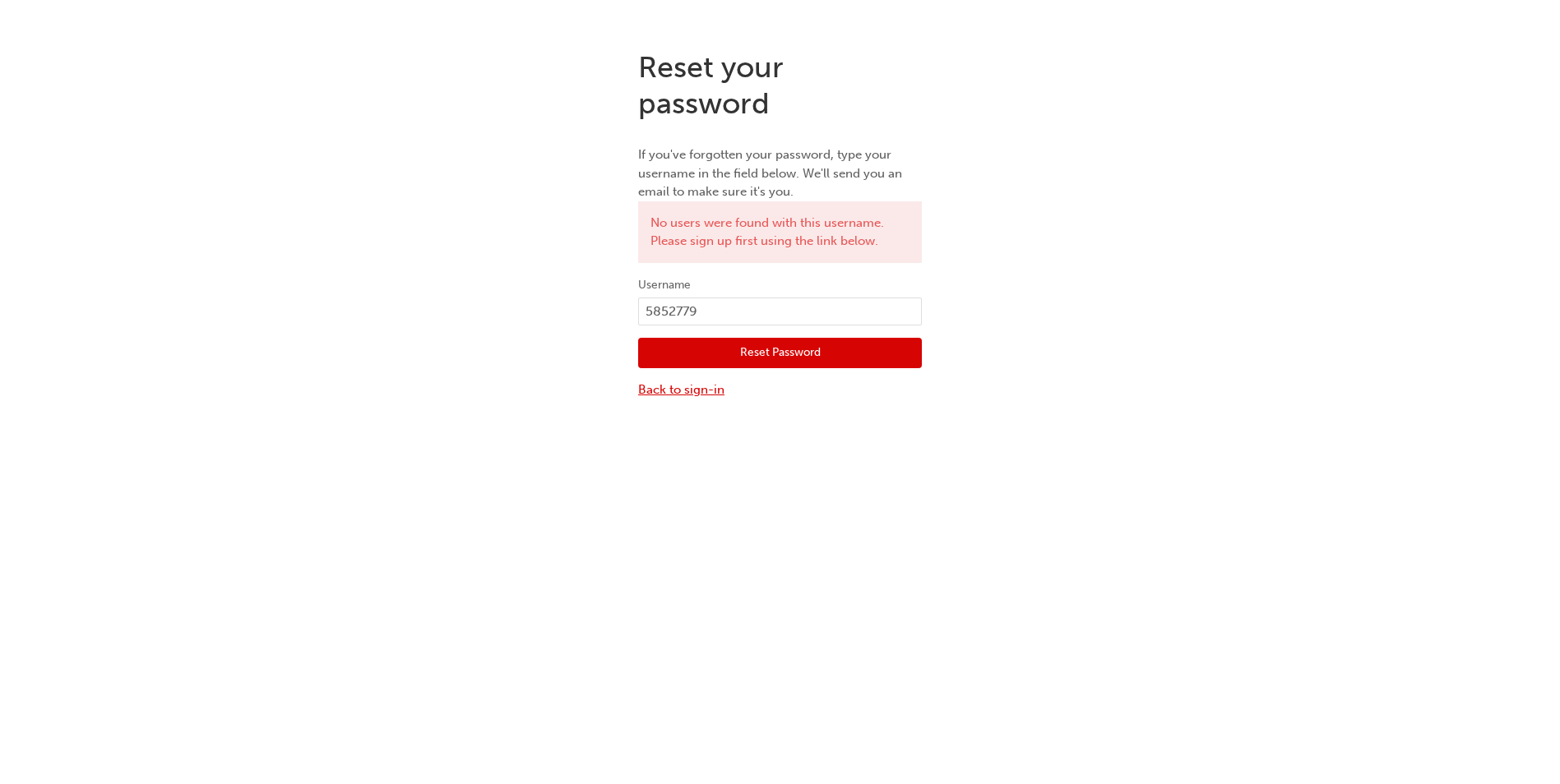
click at [708, 388] on link "Back to sign-in" at bounding box center [780, 389] width 284 height 19
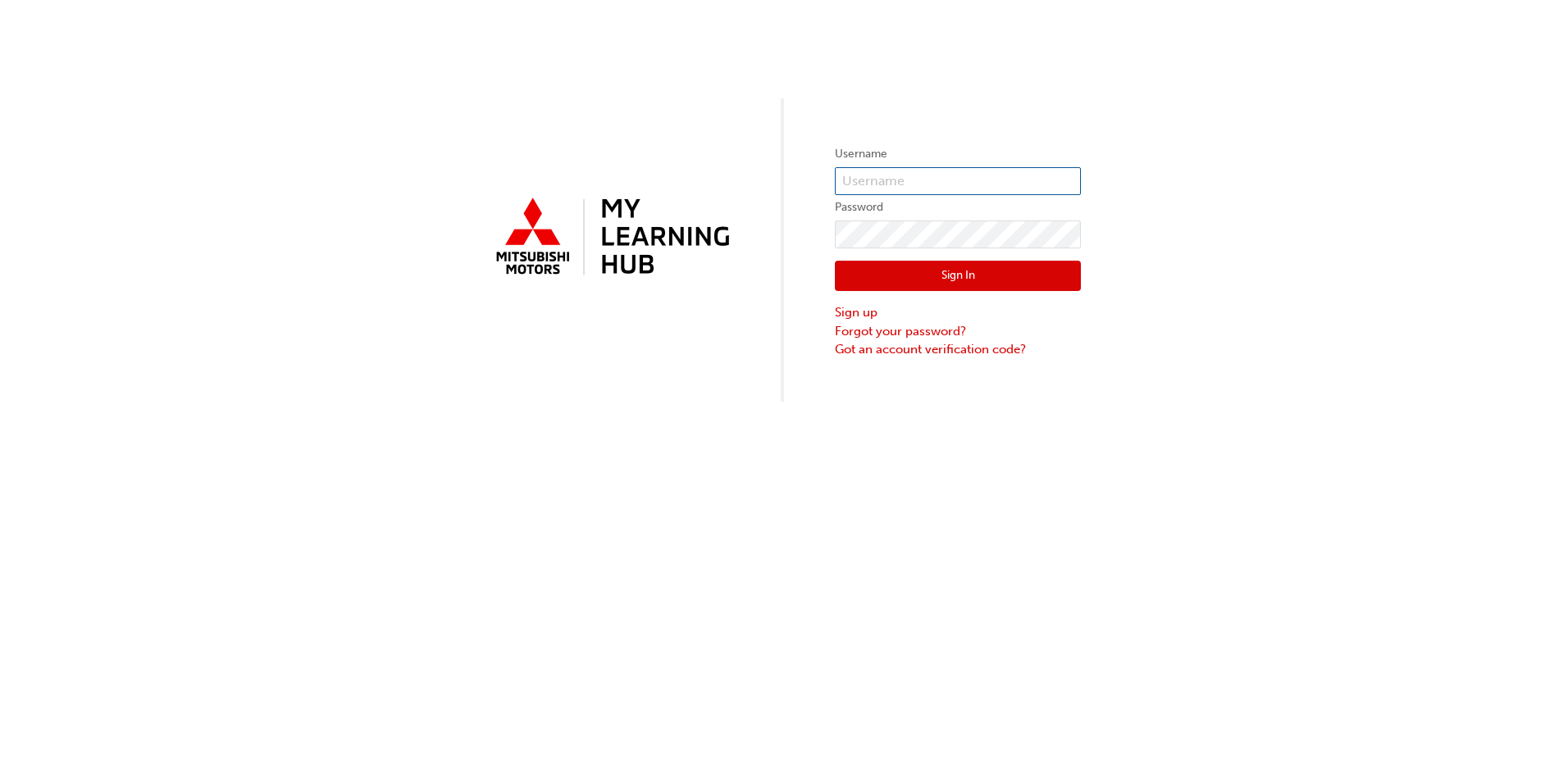
click at [874, 177] on input "text" at bounding box center [958, 181] width 246 height 28
